Goal: Communication & Community: Answer question/provide support

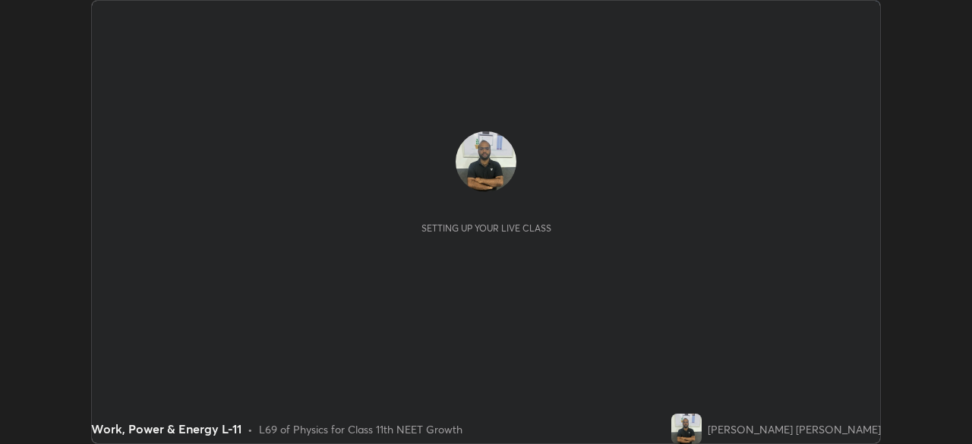
scroll to position [444, 971]
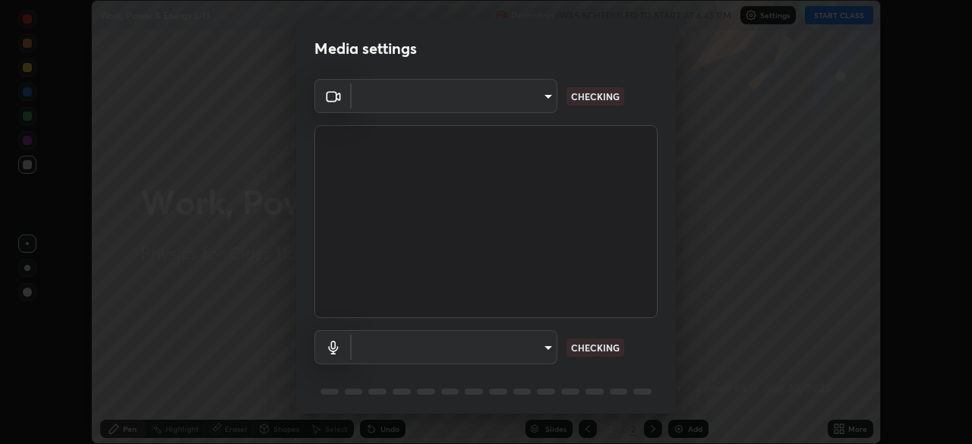
type input "265152de0e8e31cd1a08736f08d96e251db1da66768f1e18f24293cfb93b1c6b"
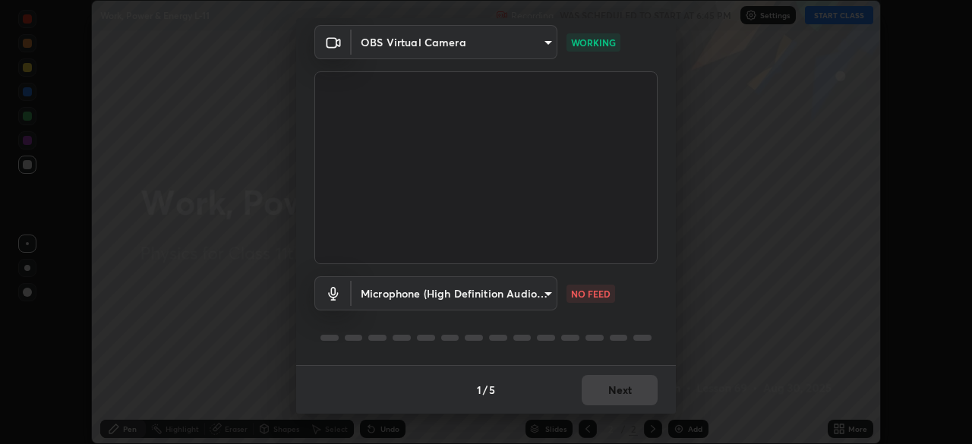
click at [512, 296] on body "Erase all Work, Power & Energy L-11 Recording WAS SCHEDULED TO START AT 6:45 PM…" at bounding box center [486, 222] width 972 height 444
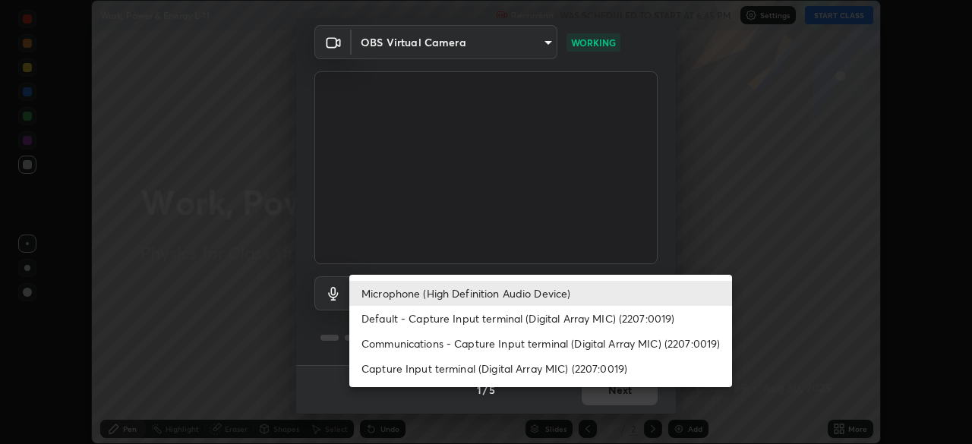
click at [502, 288] on li "Microphone (High Definition Audio Device)" at bounding box center [540, 293] width 383 height 25
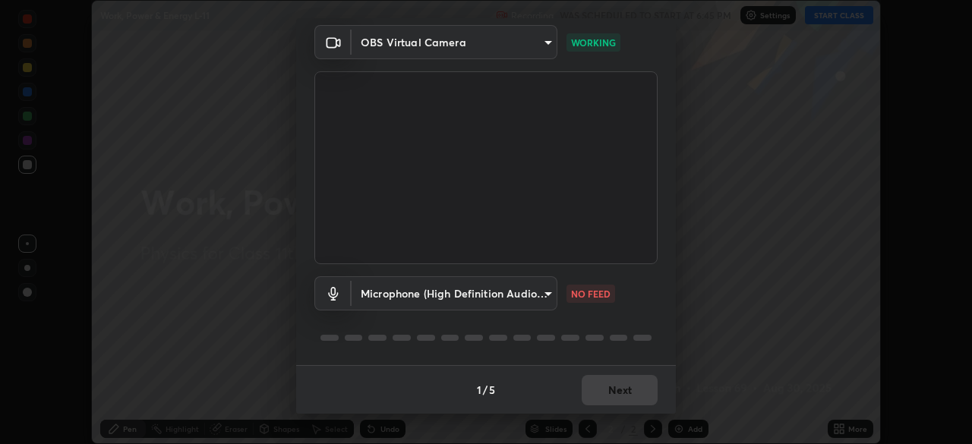
click at [484, 289] on body "Erase all Work, Power & Energy L-11 Recording WAS SCHEDULED TO START AT 6:45 PM…" at bounding box center [486, 222] width 972 height 444
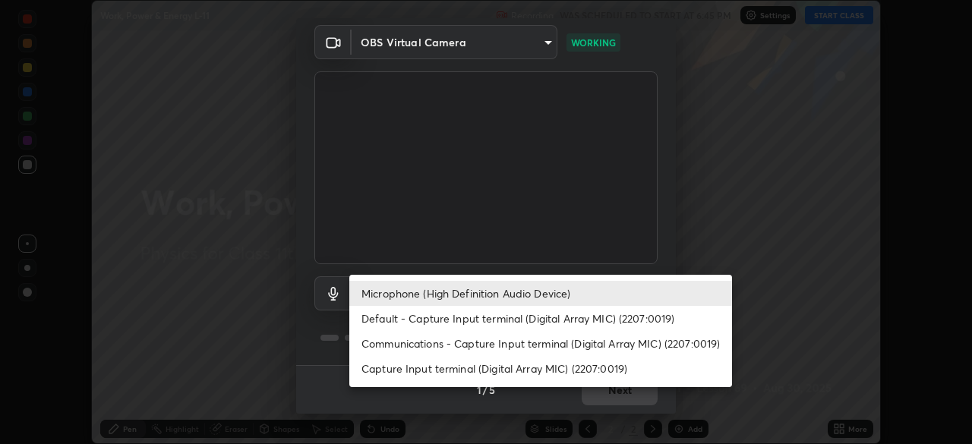
click at [521, 345] on li "Communications - Capture Input terminal (Digital Array MIC) (2207:0019)" at bounding box center [540, 343] width 383 height 25
type input "communications"
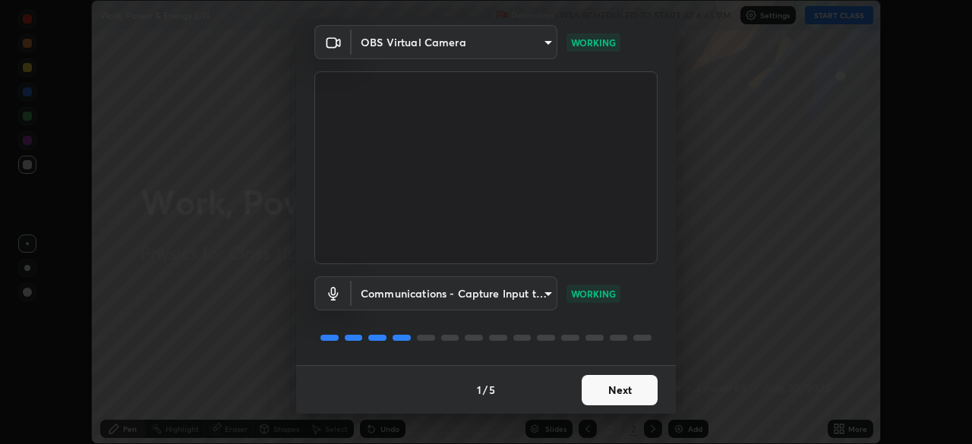
click at [600, 390] on button "Next" at bounding box center [619, 390] width 76 height 30
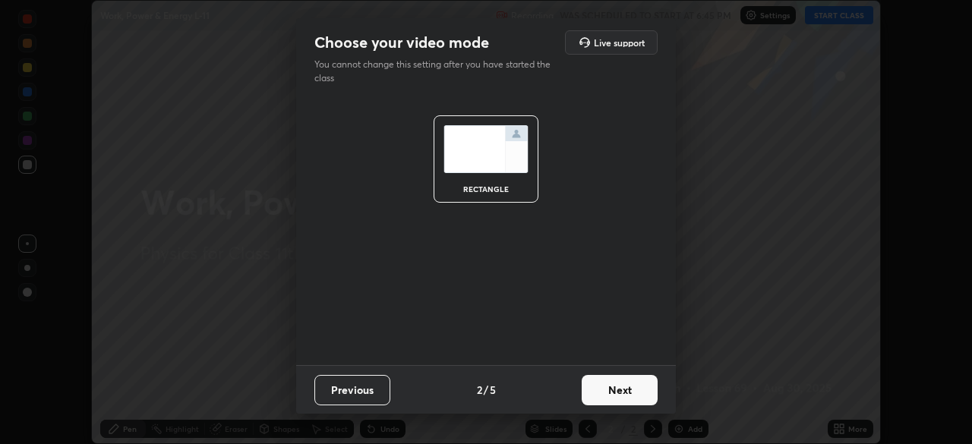
scroll to position [0, 0]
click at [603, 390] on button "Next" at bounding box center [619, 390] width 76 height 30
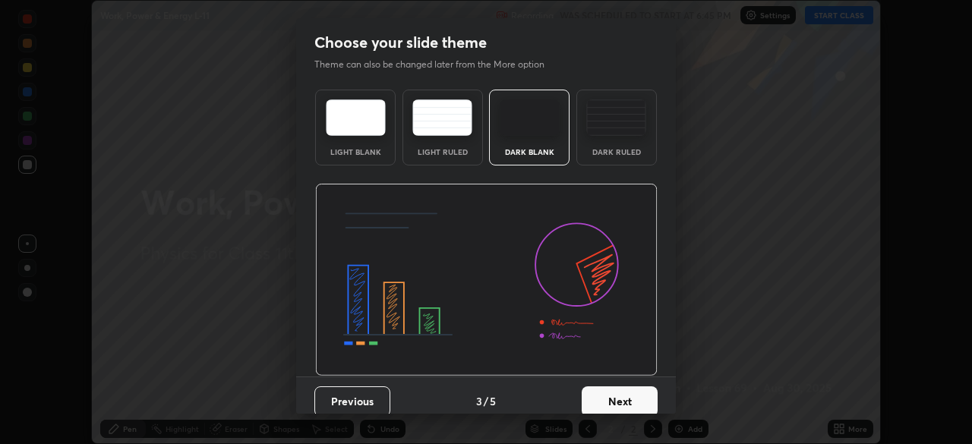
click at [603, 392] on button "Next" at bounding box center [619, 401] width 76 height 30
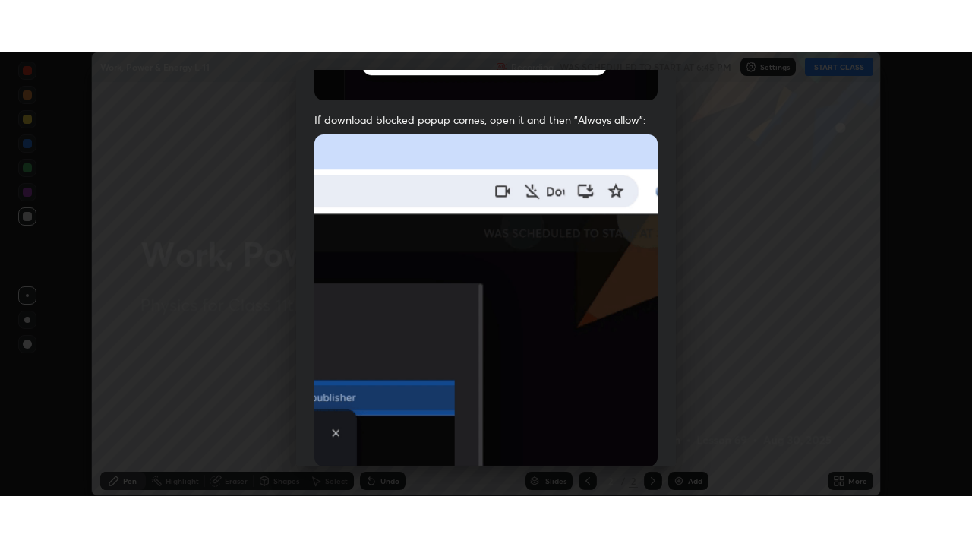
scroll to position [364, 0]
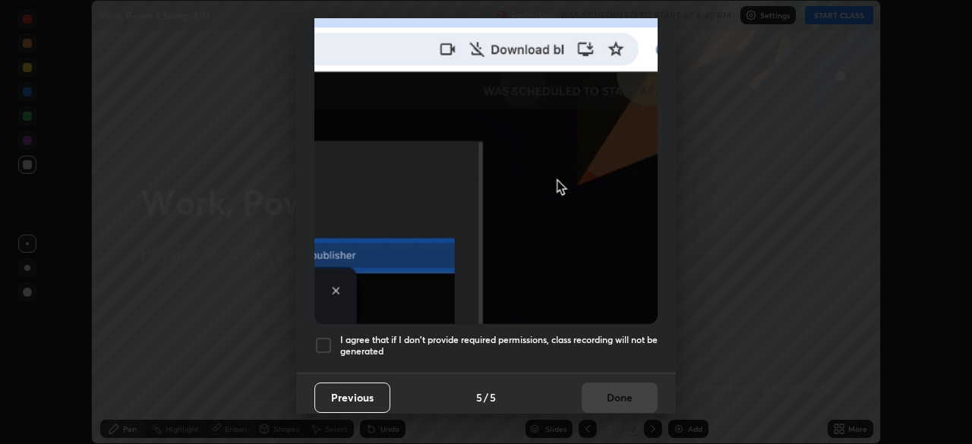
click at [326, 339] on div at bounding box center [323, 345] width 18 height 18
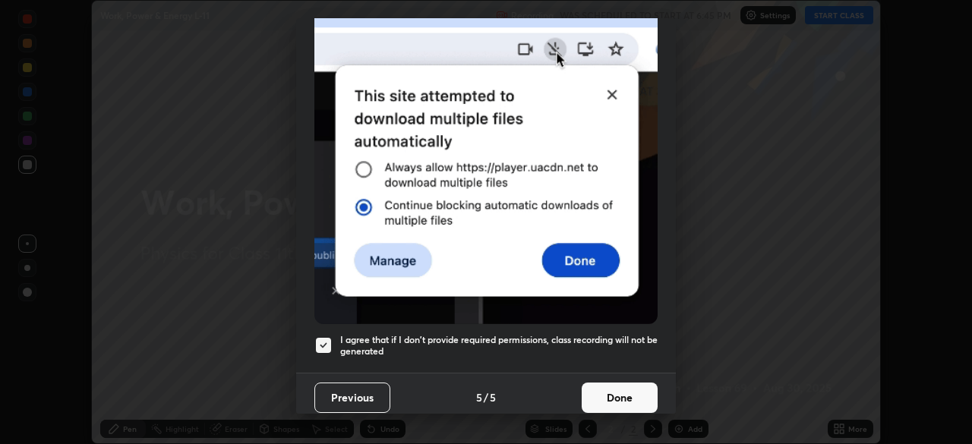
click at [600, 398] on button "Done" at bounding box center [619, 398] width 76 height 30
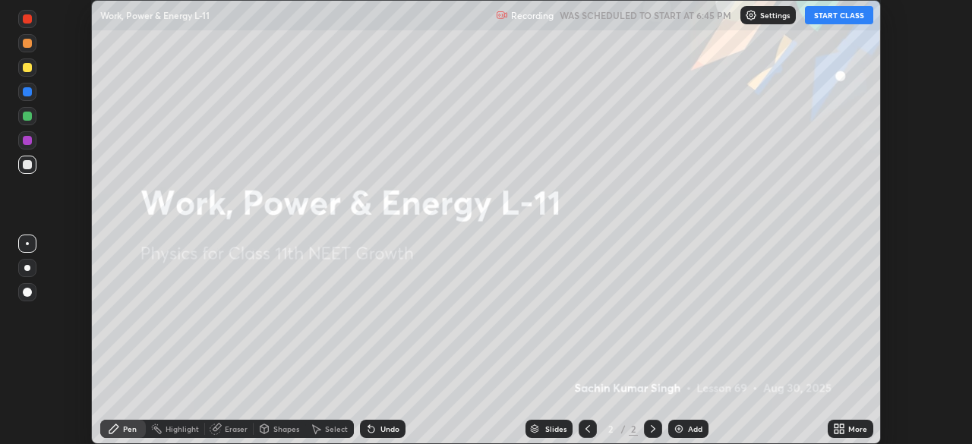
click at [836, 431] on icon at bounding box center [836, 432] width 4 height 4
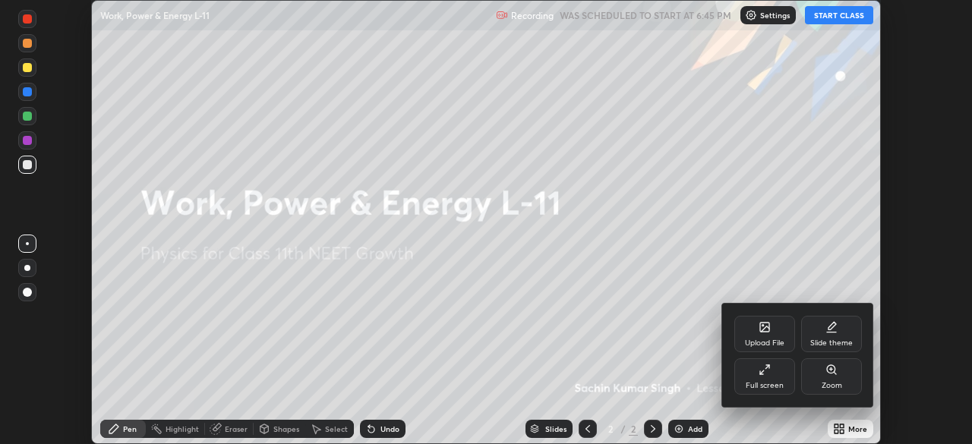
click at [778, 382] on div "Full screen" at bounding box center [764, 386] width 38 height 8
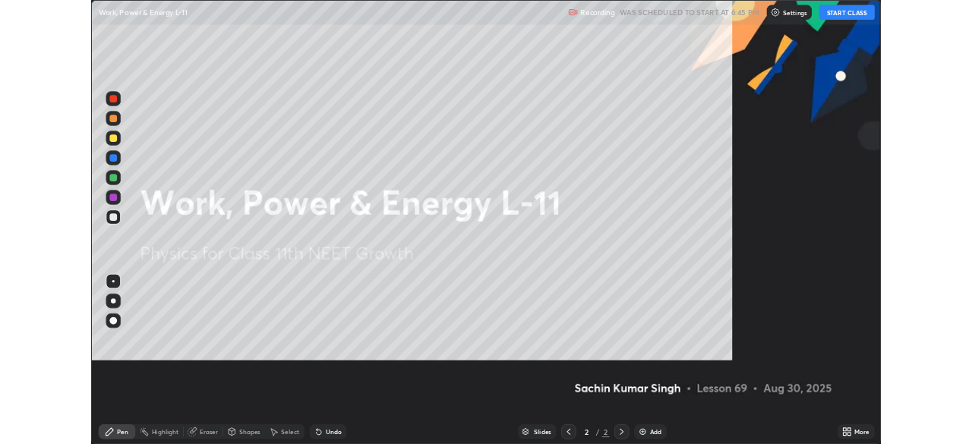
scroll to position [547, 972]
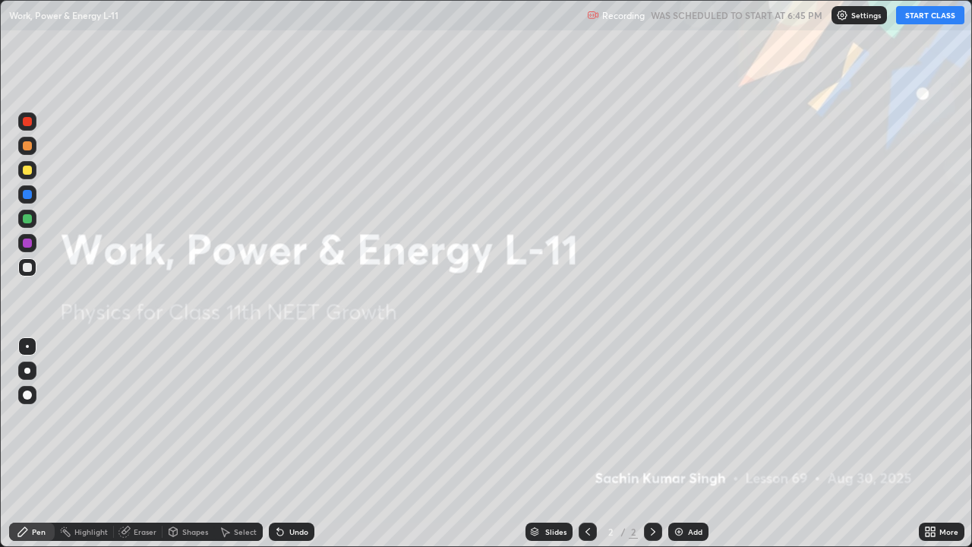
click at [926, 16] on button "START CLASS" at bounding box center [930, 15] width 68 height 18
click at [677, 443] on img at bounding box center [679, 531] width 12 height 12
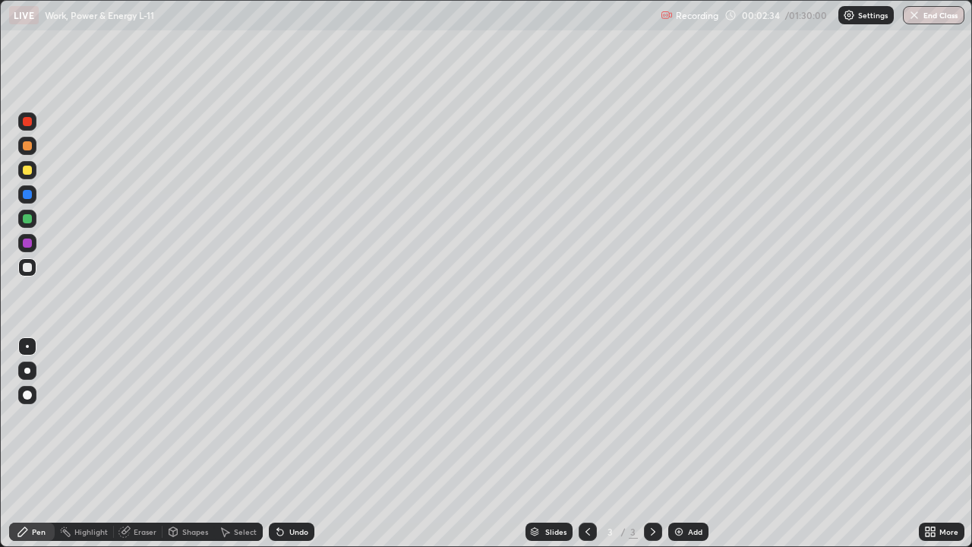
click at [148, 443] on div "Eraser" at bounding box center [145, 532] width 23 height 8
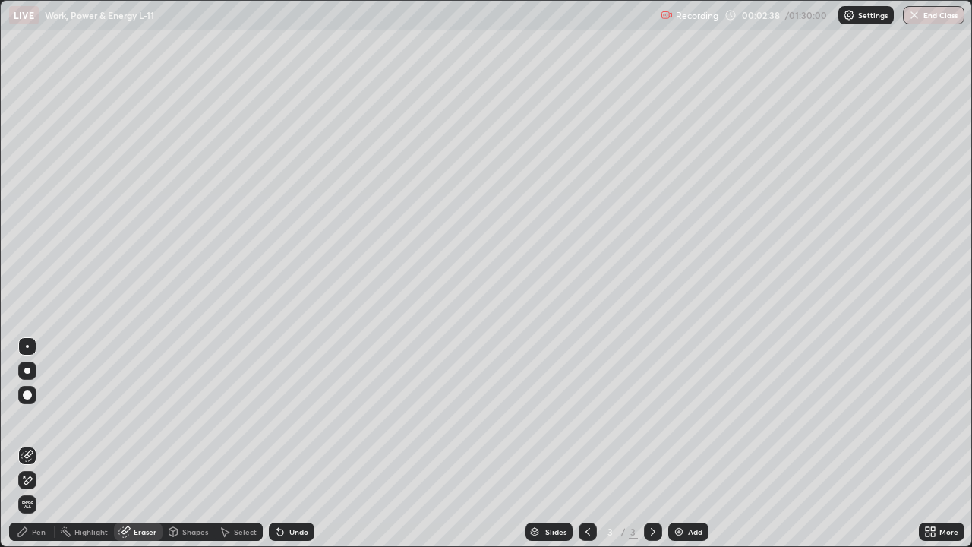
click at [37, 443] on div "Pen" at bounding box center [32, 531] width 46 height 18
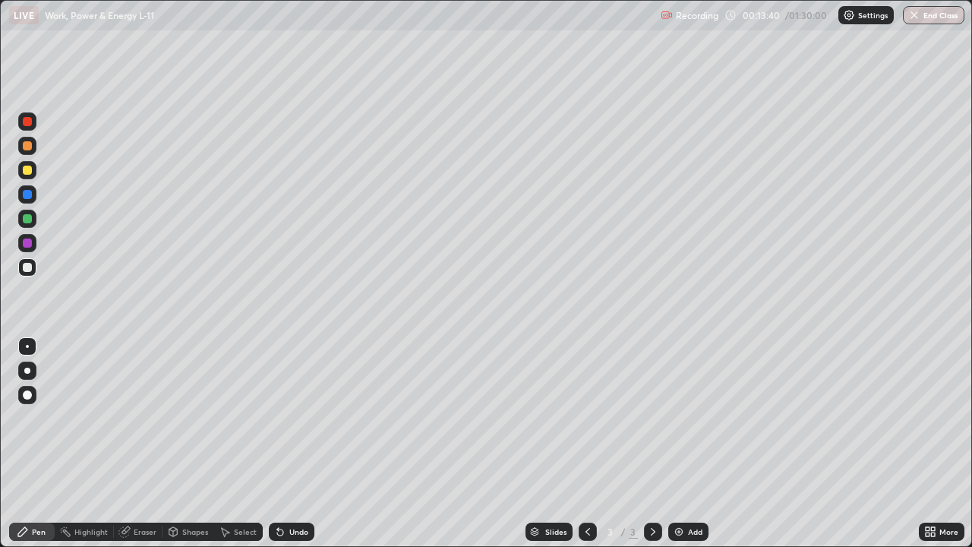
click at [679, 443] on img at bounding box center [679, 531] width 12 height 12
click at [677, 443] on img at bounding box center [679, 531] width 12 height 12
click at [676, 443] on img at bounding box center [679, 531] width 12 height 12
click at [146, 443] on div "Eraser" at bounding box center [145, 532] width 23 height 8
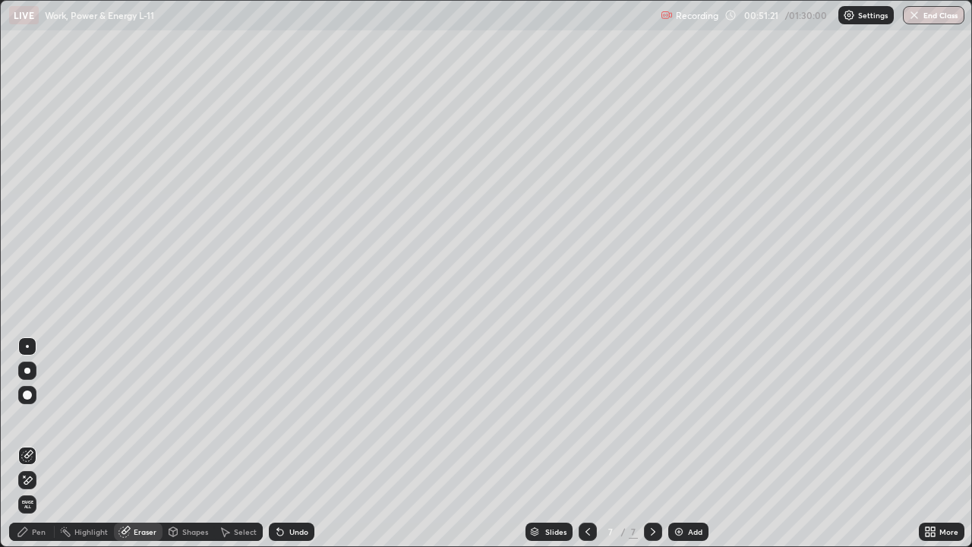
click at [46, 443] on div "Pen" at bounding box center [32, 531] width 46 height 18
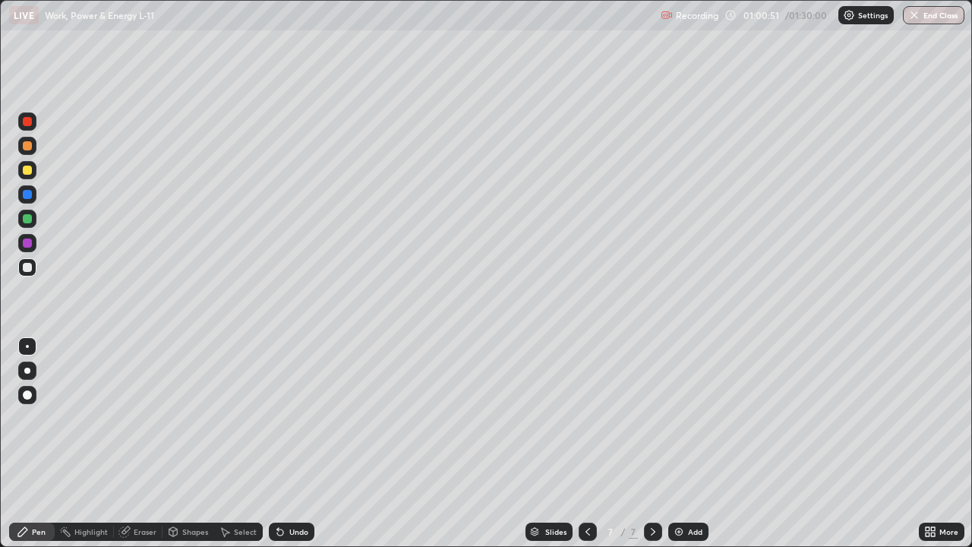
click at [678, 443] on img at bounding box center [679, 531] width 12 height 12
click at [151, 443] on div "Eraser" at bounding box center [145, 532] width 23 height 8
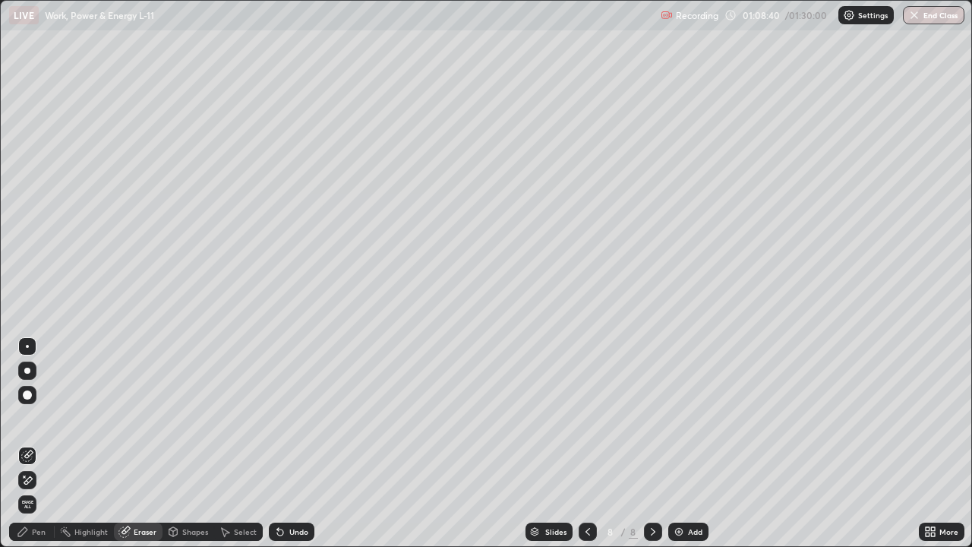
click at [40, 443] on div "Pen" at bounding box center [39, 532] width 14 height 8
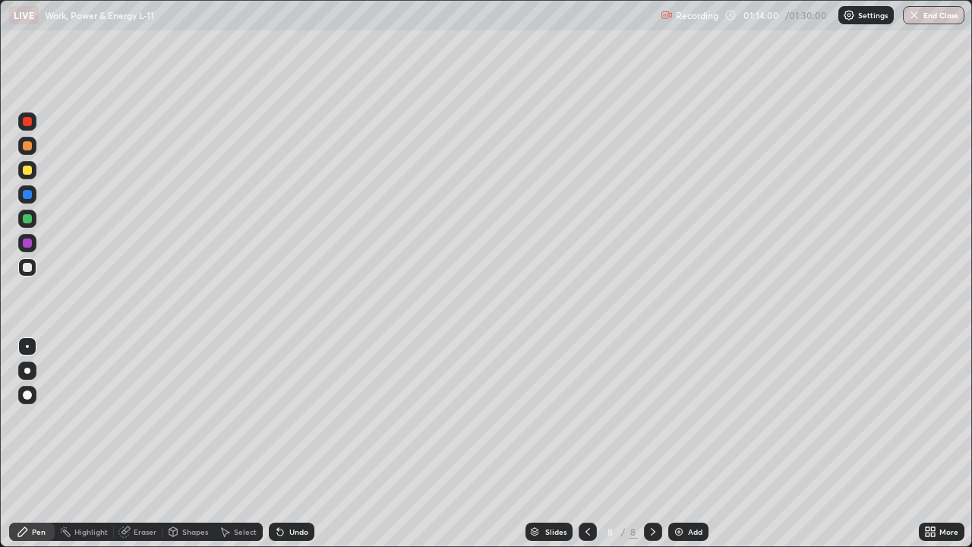
click at [921, 16] on button "End Class" at bounding box center [933, 15] width 61 height 18
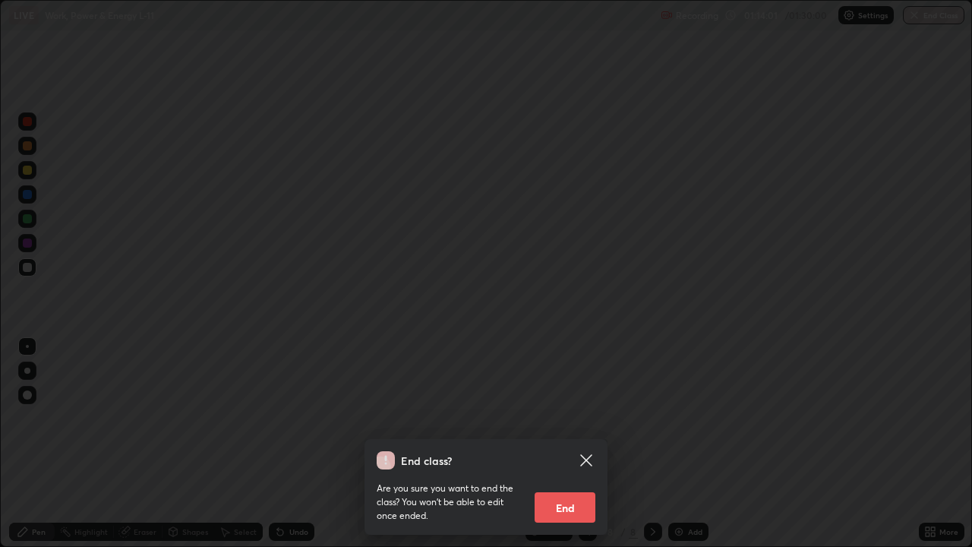
click at [568, 443] on button "End" at bounding box center [564, 507] width 61 height 30
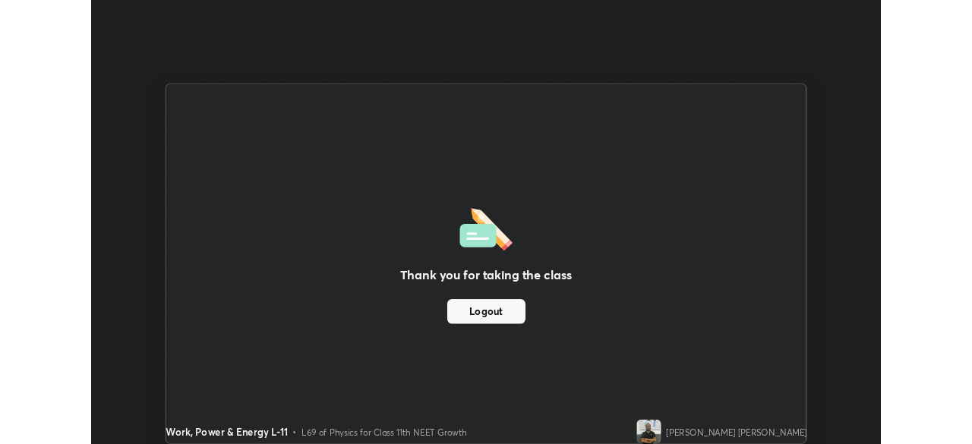
scroll to position [75460, 74933]
